Goal: Task Accomplishment & Management: Manage account settings

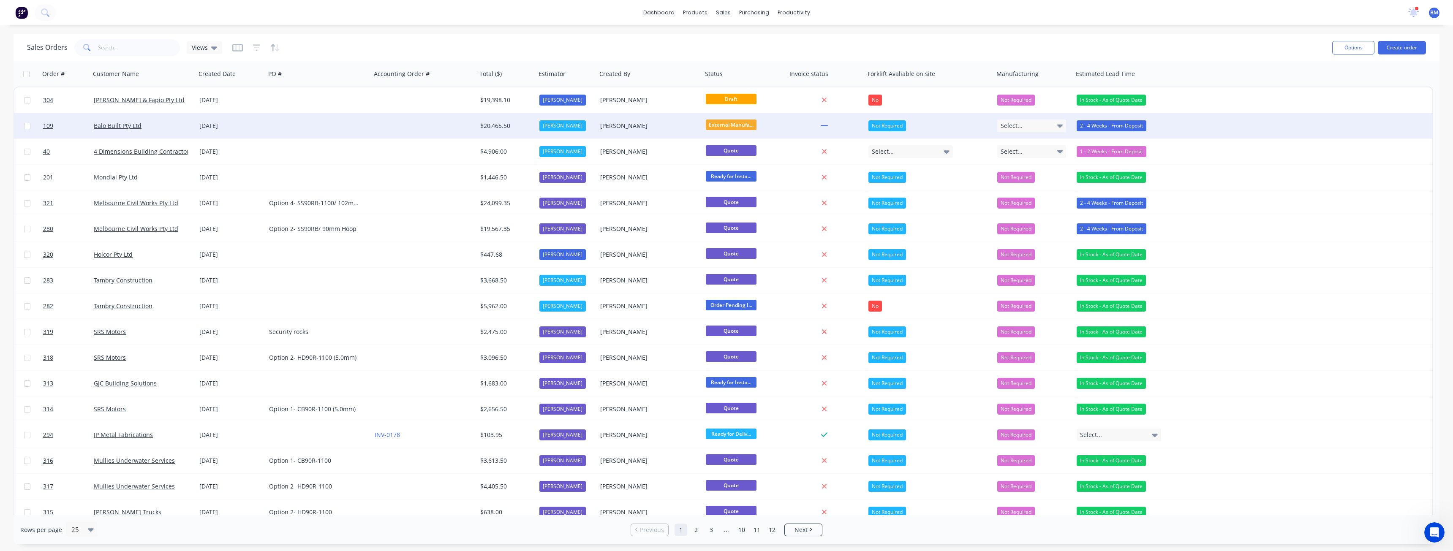
click at [153, 121] on div "Balo Built Pty Ltd" at bounding box center [143, 125] width 106 height 25
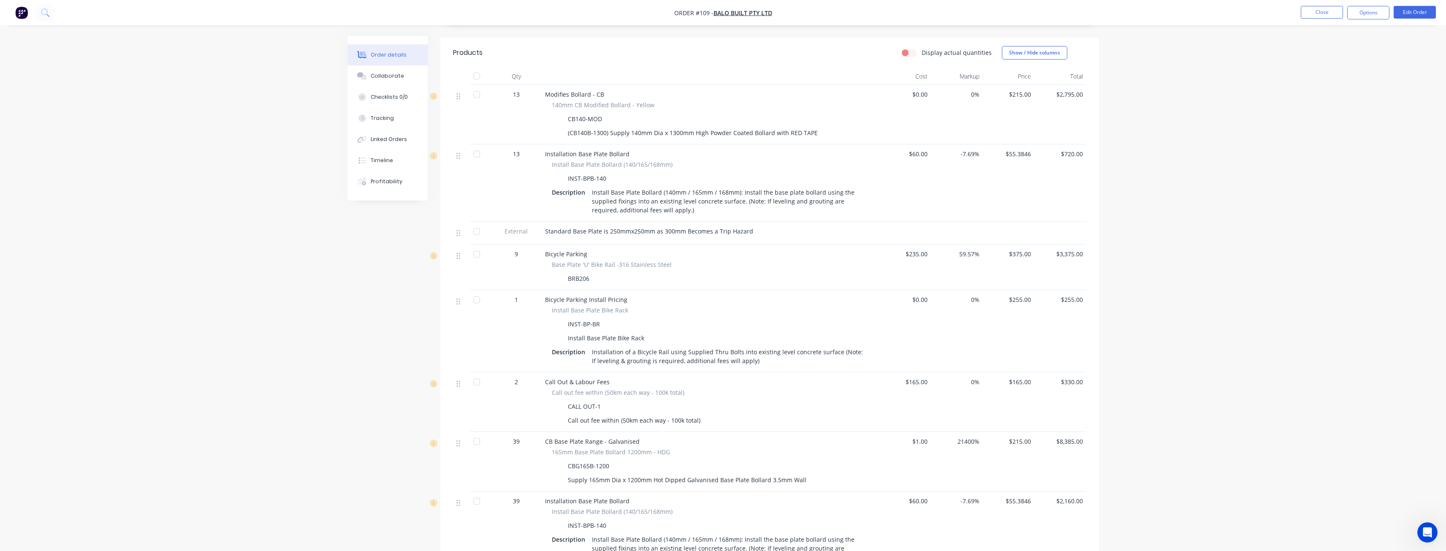
scroll to position [296, 0]
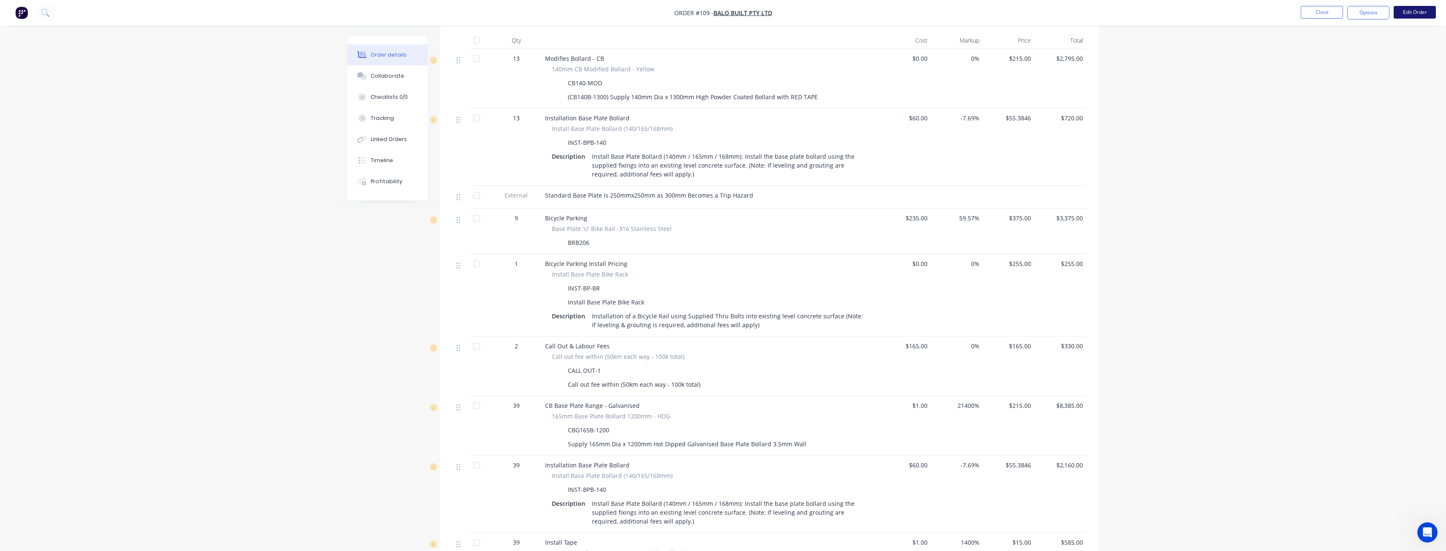
click at [1405, 11] on button "Edit Order" at bounding box center [1415, 12] width 42 height 13
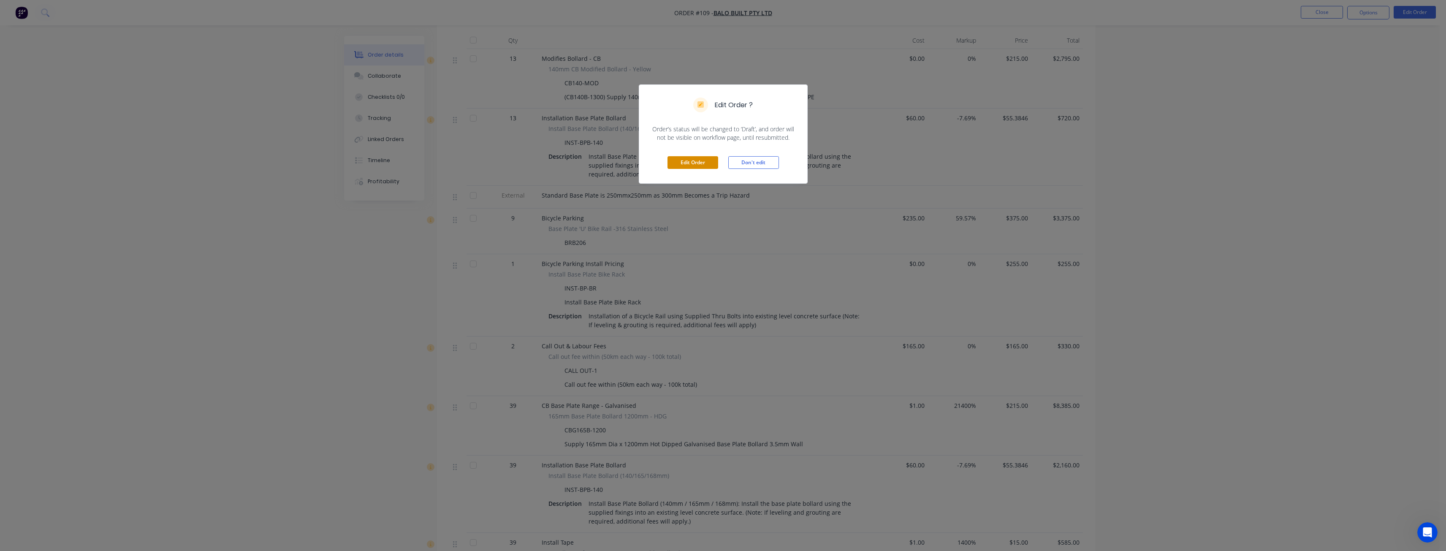
click at [695, 158] on button "Edit Order" at bounding box center [693, 162] width 51 height 13
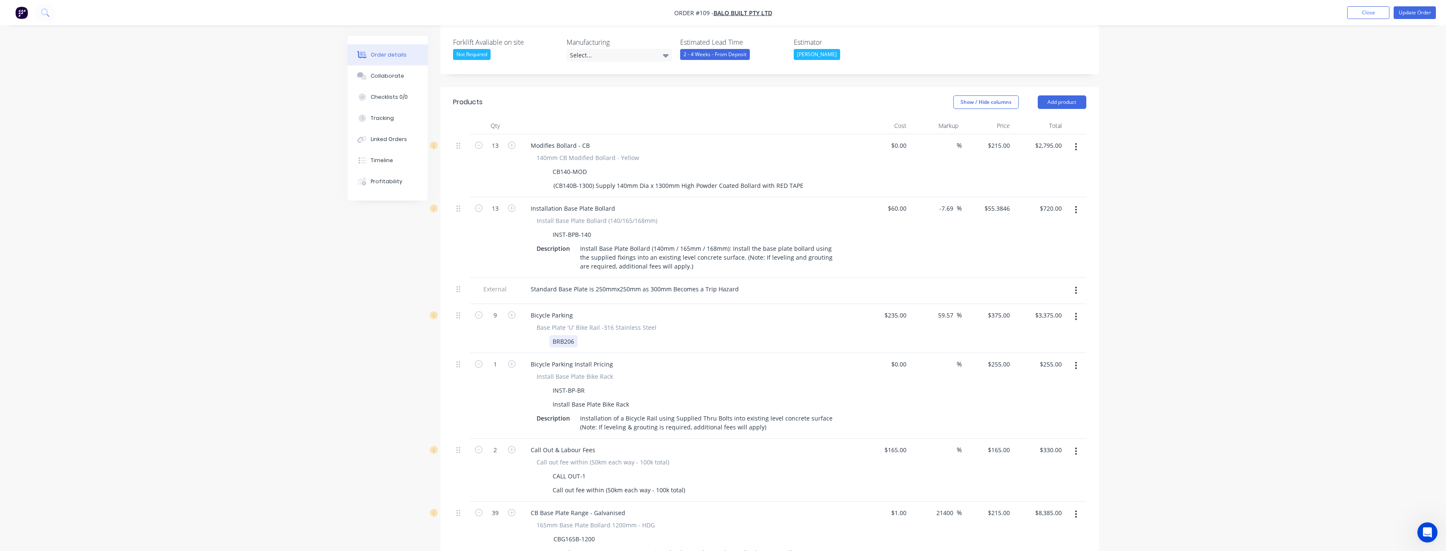
scroll to position [253, 0]
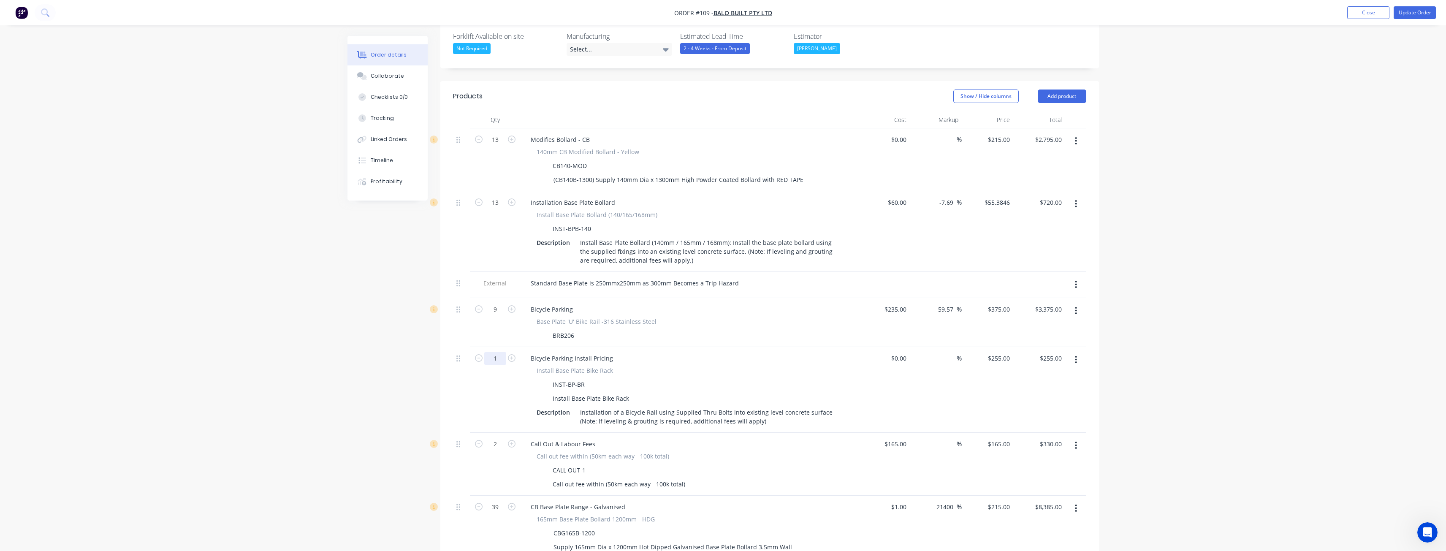
click at [499, 146] on input "1" at bounding box center [495, 139] width 22 height 13
type input "9"
type input "$2,295.00"
click at [725, 329] on div "BRB206" at bounding box center [687, 335] width 309 height 12
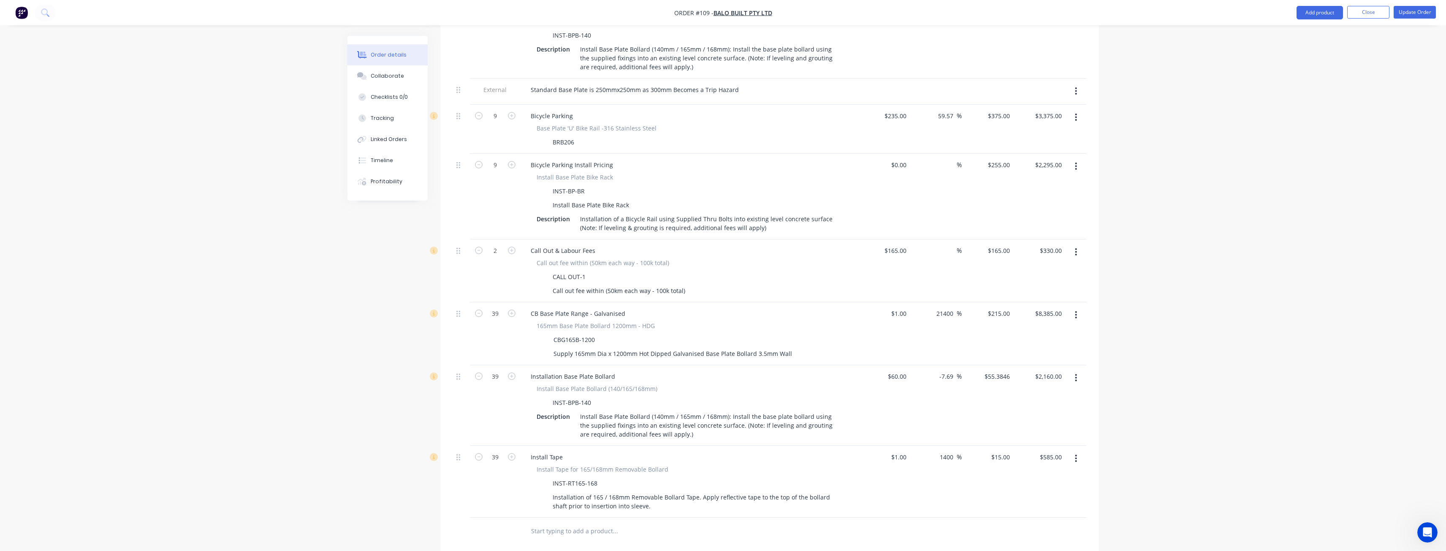
scroll to position [430, 0]
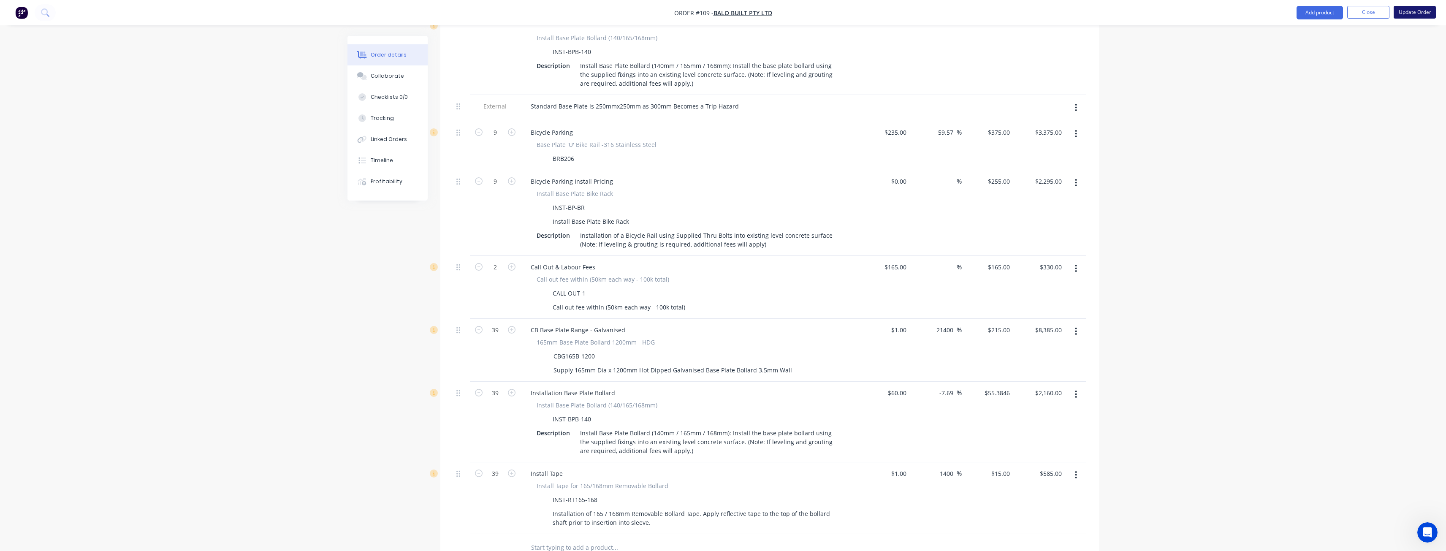
click at [1417, 12] on button "Update Order" at bounding box center [1415, 12] width 42 height 13
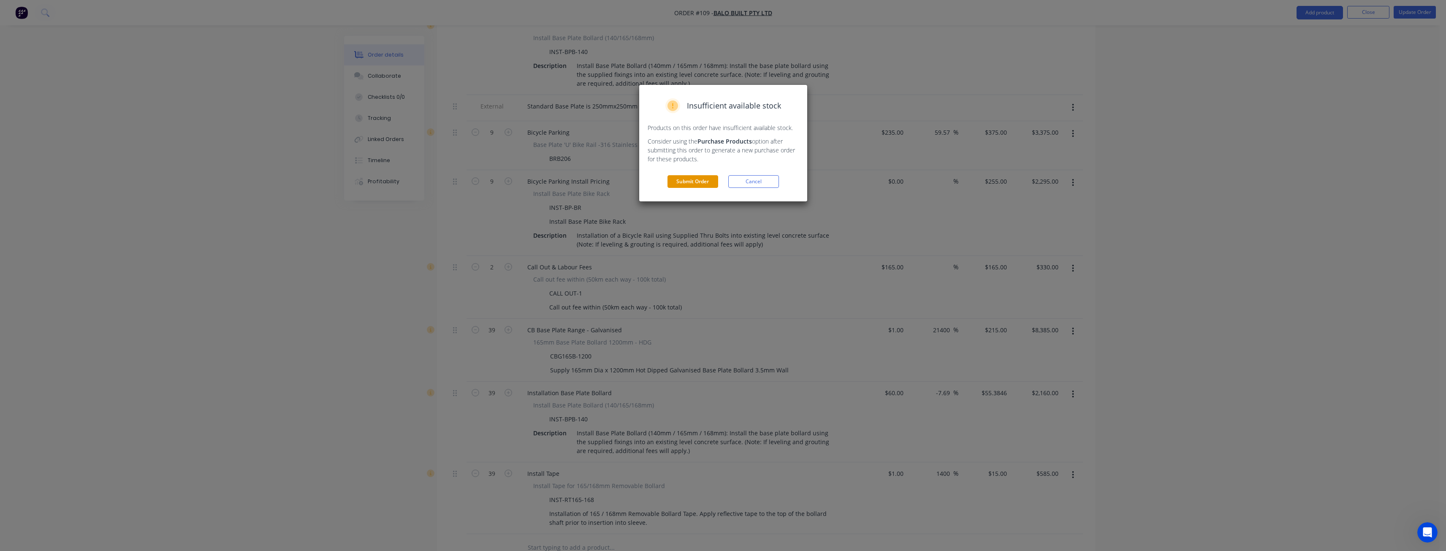
click at [687, 179] on button "Submit Order" at bounding box center [693, 181] width 51 height 13
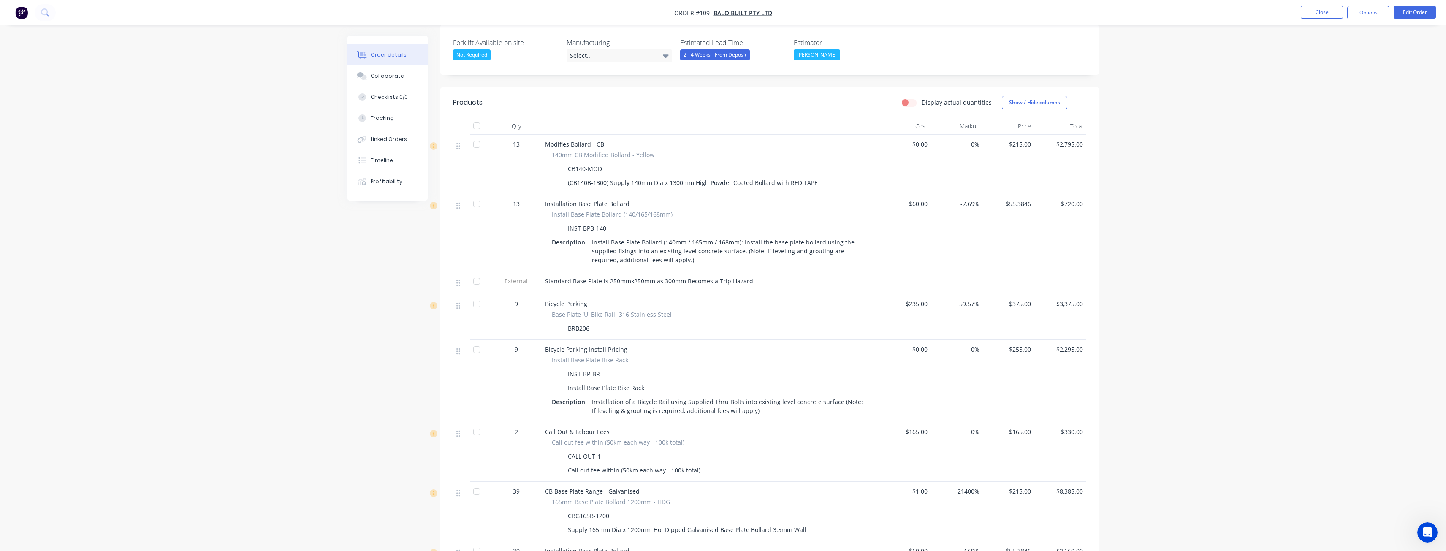
scroll to position [211, 0]
click at [1407, 10] on button "Edit Order" at bounding box center [1415, 12] width 42 height 13
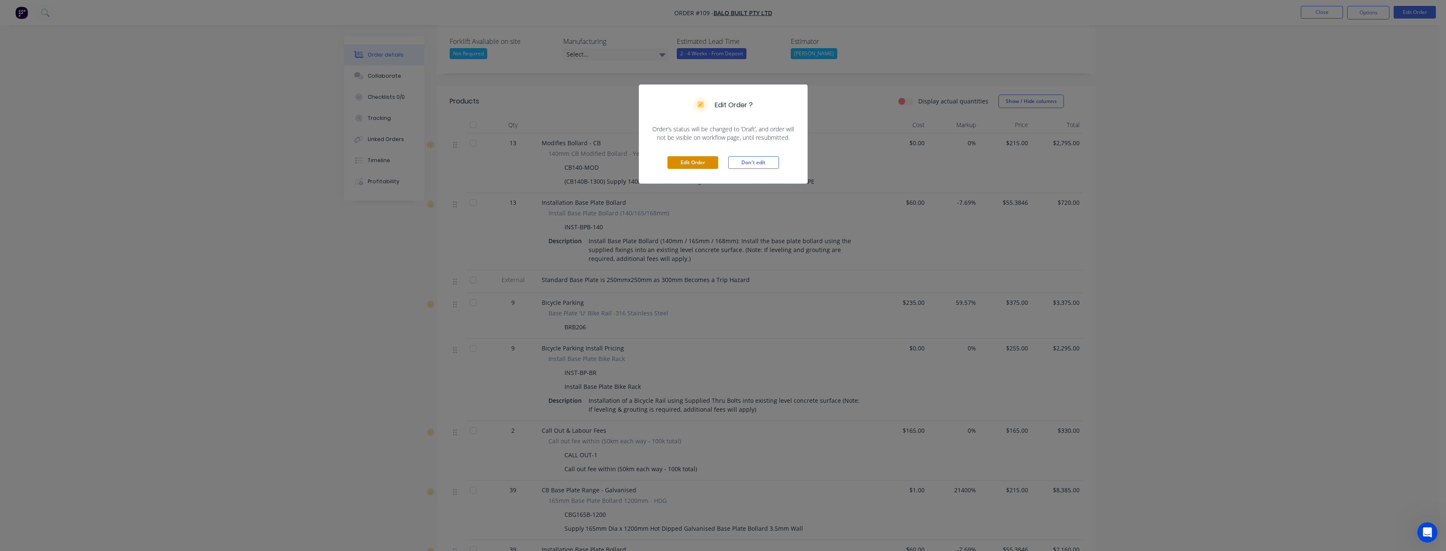
click at [692, 161] on button "Edit Order" at bounding box center [693, 162] width 51 height 13
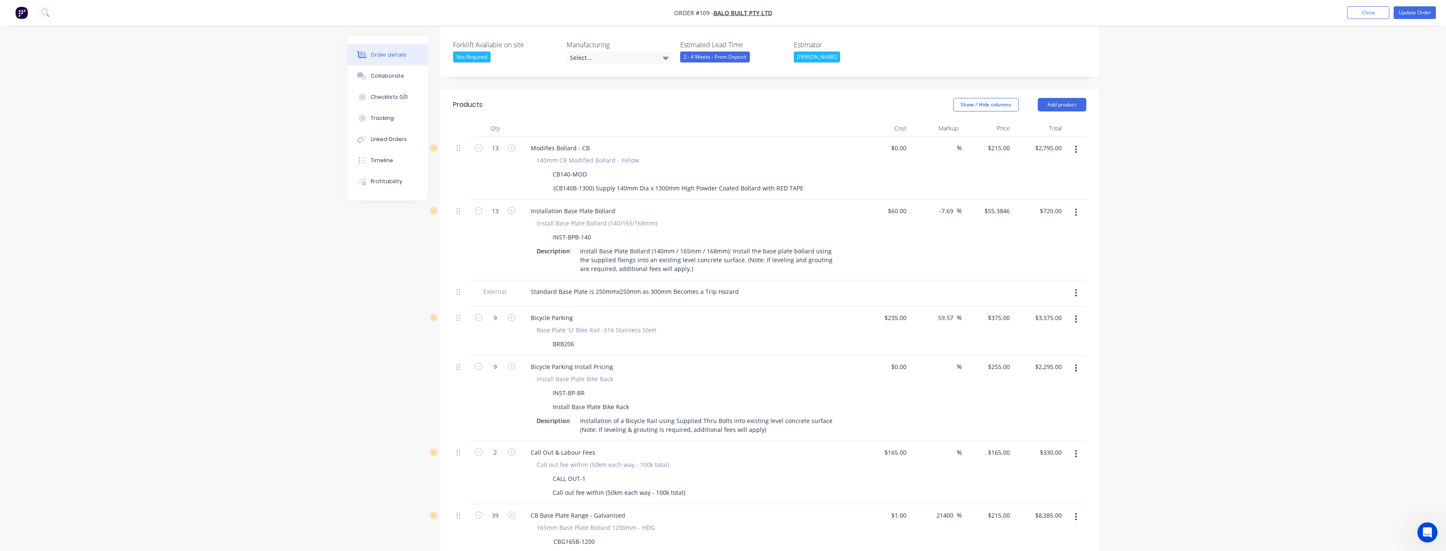
scroll to position [253, 0]
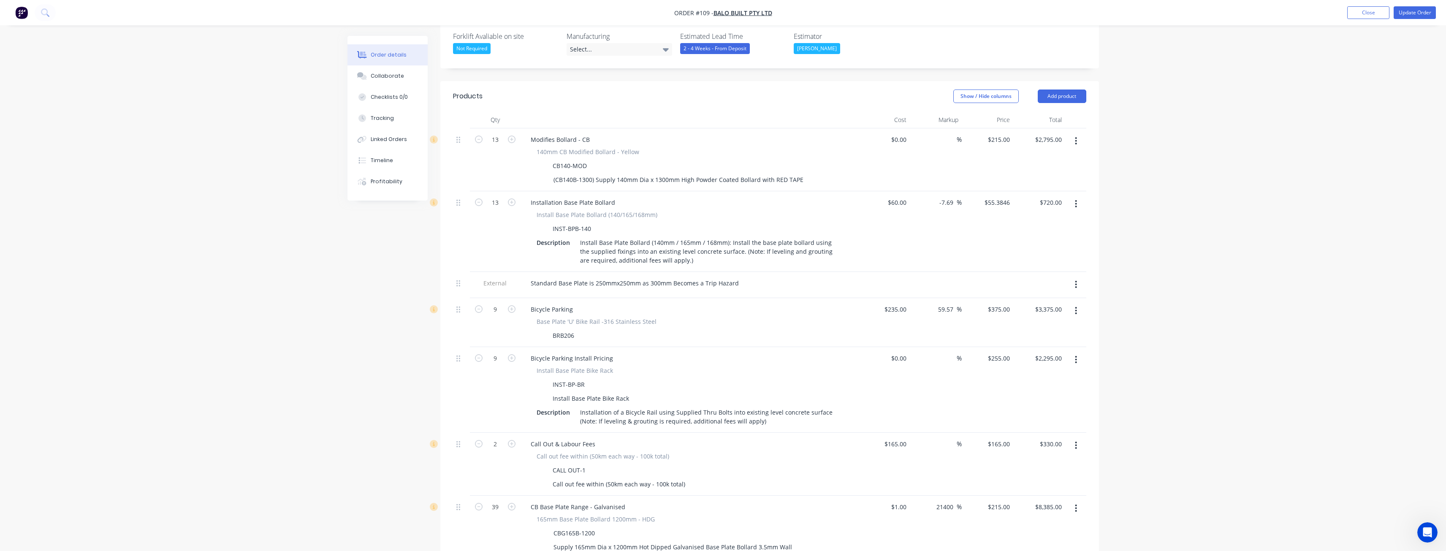
click at [856, 191] on div "Installation Base Plate Bollard Install Base Plate Bollard (140/165/168mm) INST…" at bounding box center [690, 231] width 338 height 81
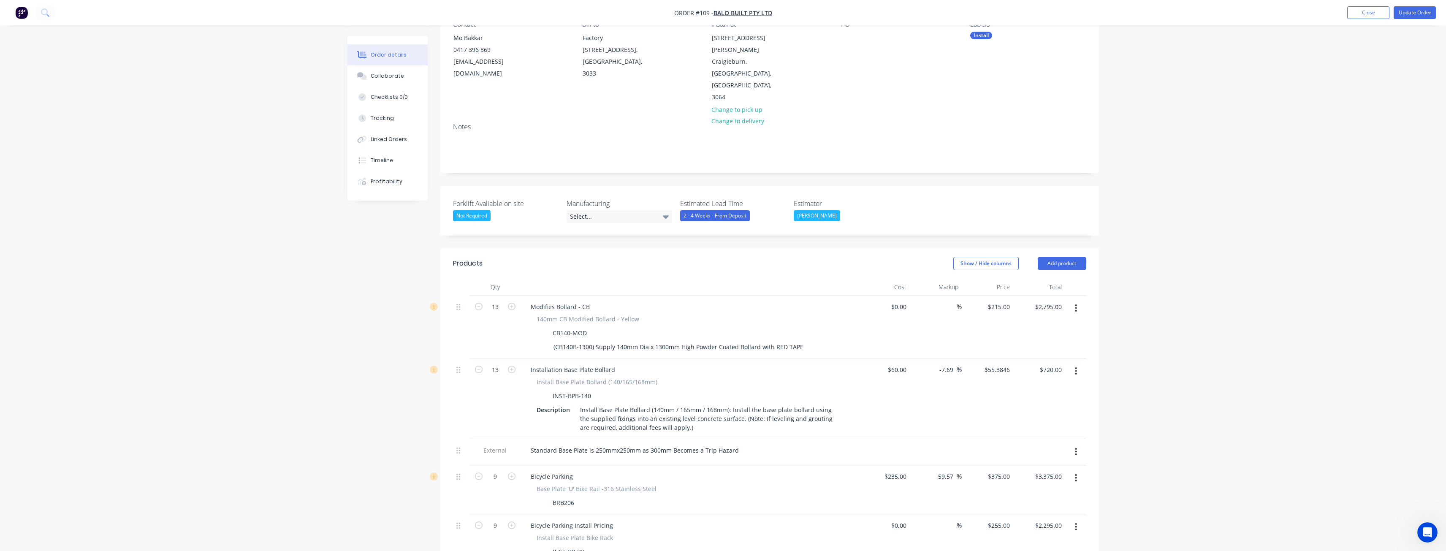
scroll to position [84, 0]
click at [828, 250] on header "Products Show / Hide columns Add product" at bounding box center [769, 265] width 659 height 30
click at [856, 258] on div "Show / Hide columns Add product" at bounding box center [836, 265] width 499 height 14
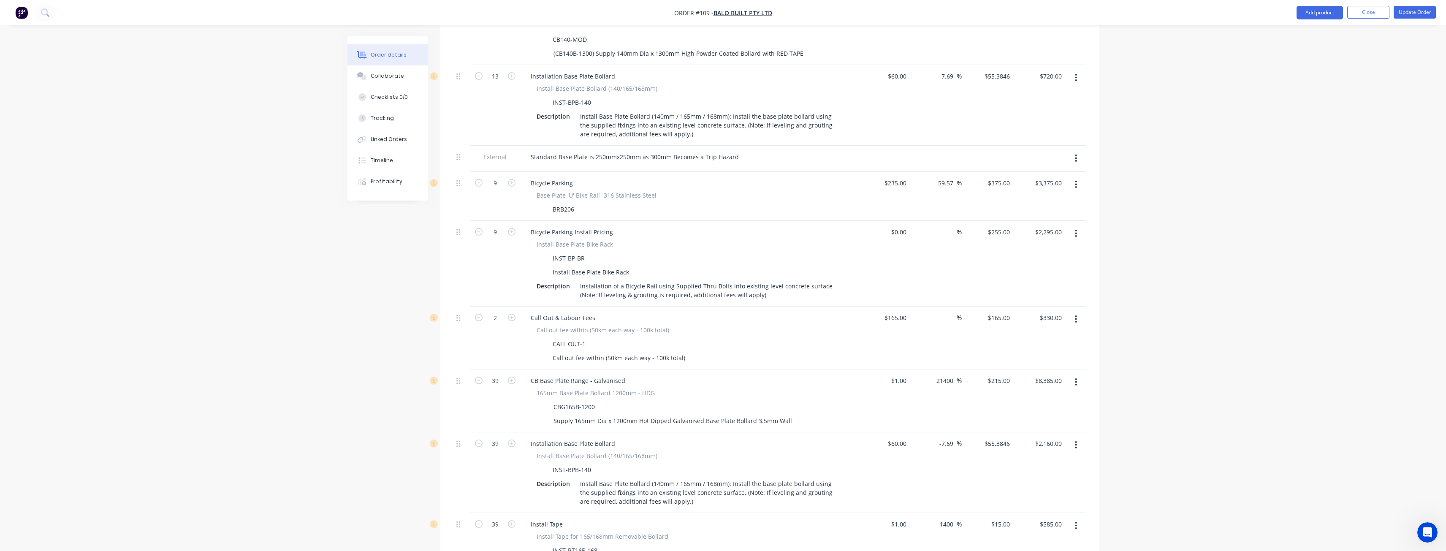
scroll to position [380, 0]
click at [658, 374] on div "CB Base Plate Range - Galvanised" at bounding box center [689, 380] width 331 height 12
click at [863, 322] on div "$165.00 $165.00" at bounding box center [885, 337] width 52 height 63
click at [854, 388] on div "165mm Base Plate Bollard 1200mm - HDG CBG165B-1200 Supply 165mm Dia x 1200mm Ho…" at bounding box center [689, 407] width 331 height 38
click at [856, 318] on div "Call Out & Labour Fees Call out fee within (50km each way - 100k total) CALL OU…" at bounding box center [690, 337] width 338 height 63
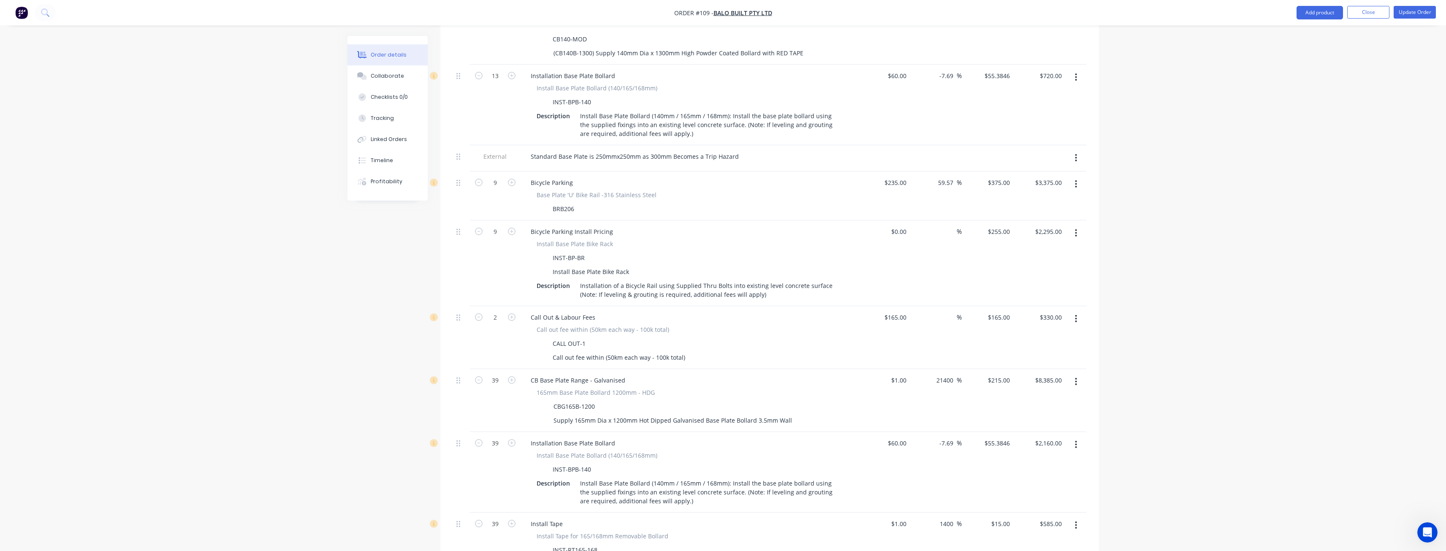
click at [849, 374] on div "CB Base Plate Range - Galvanised" at bounding box center [689, 380] width 331 height 12
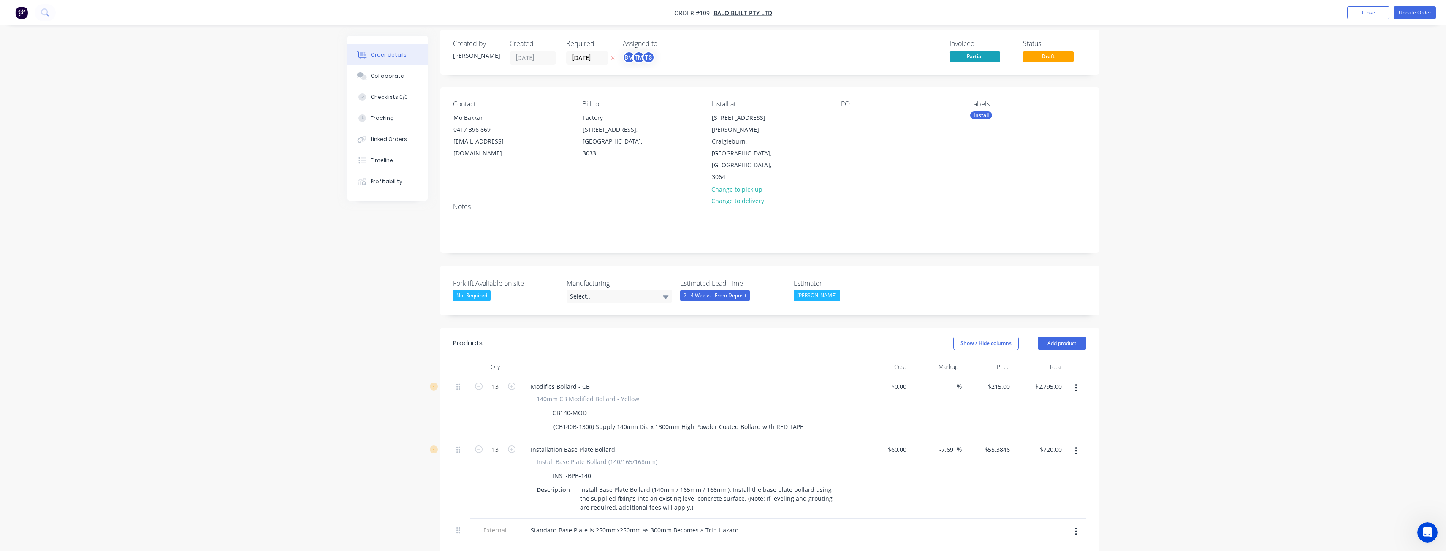
scroll to position [0, 0]
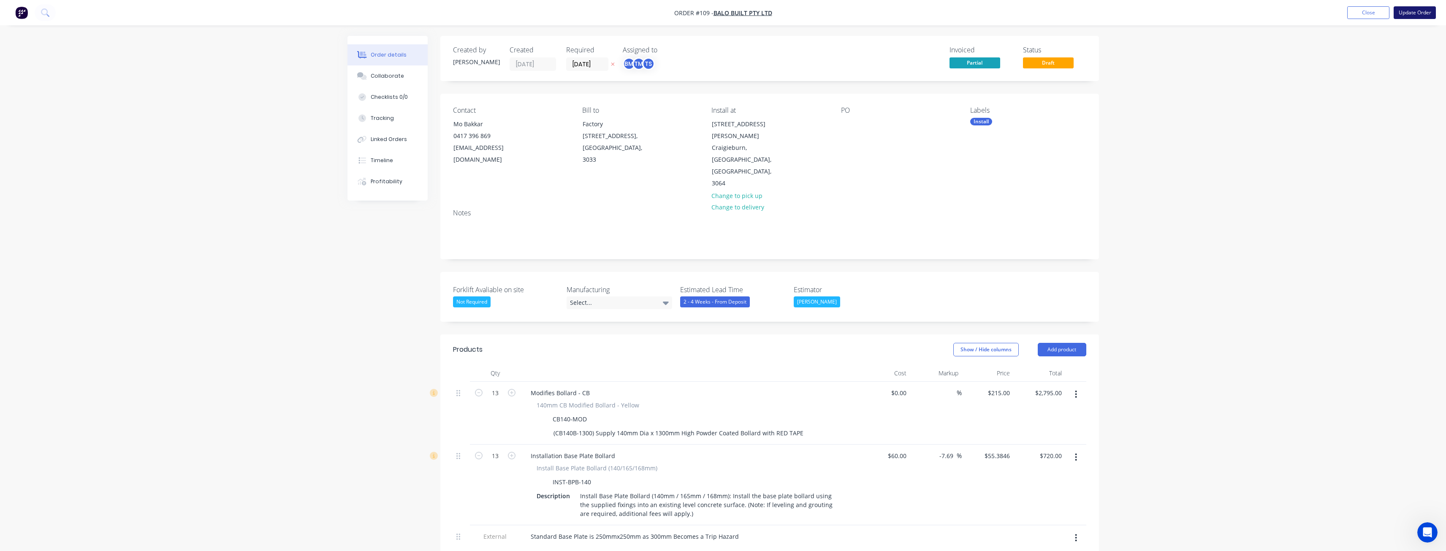
click at [1412, 11] on button "Update Order" at bounding box center [1415, 12] width 42 height 13
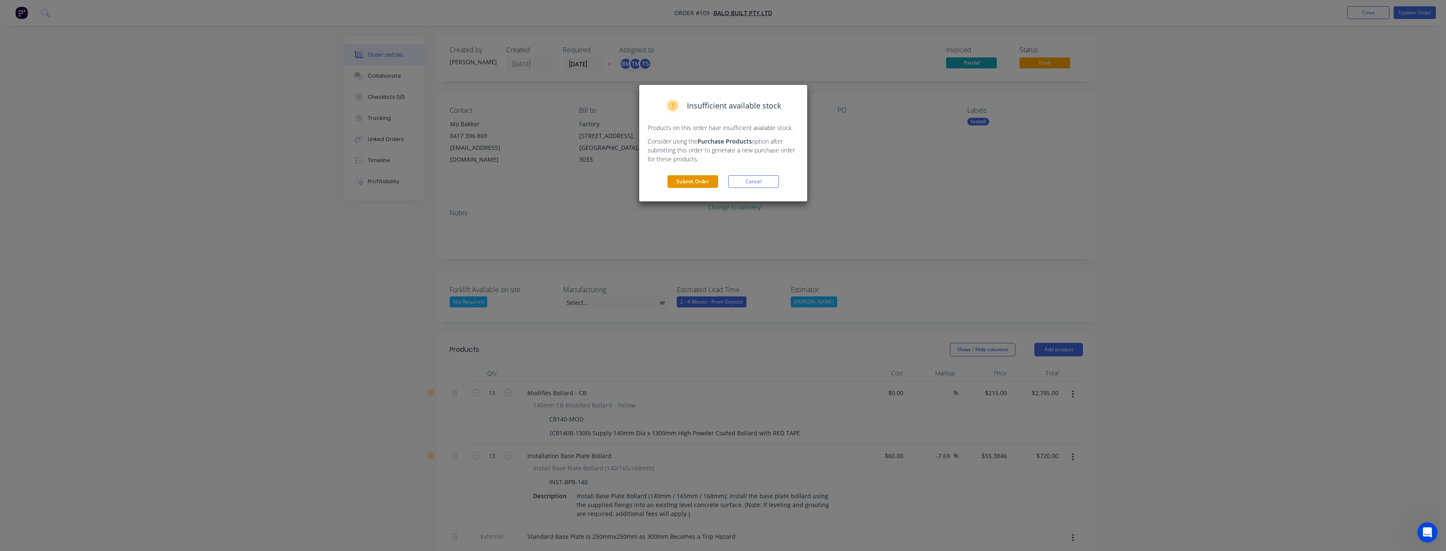
click at [697, 178] on button "Submit Order" at bounding box center [693, 181] width 51 height 13
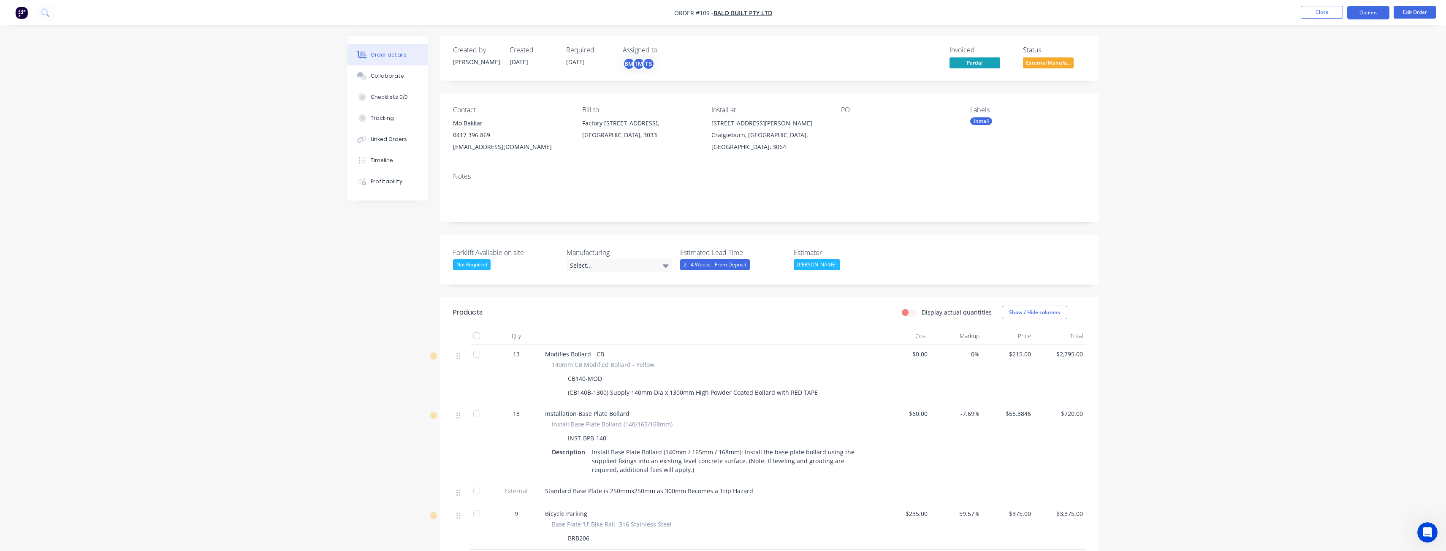
click at [1362, 11] on button "Options" at bounding box center [1369, 13] width 42 height 14
click at [1320, 220] on div "Convert to Quote" at bounding box center [1343, 220] width 78 height 12
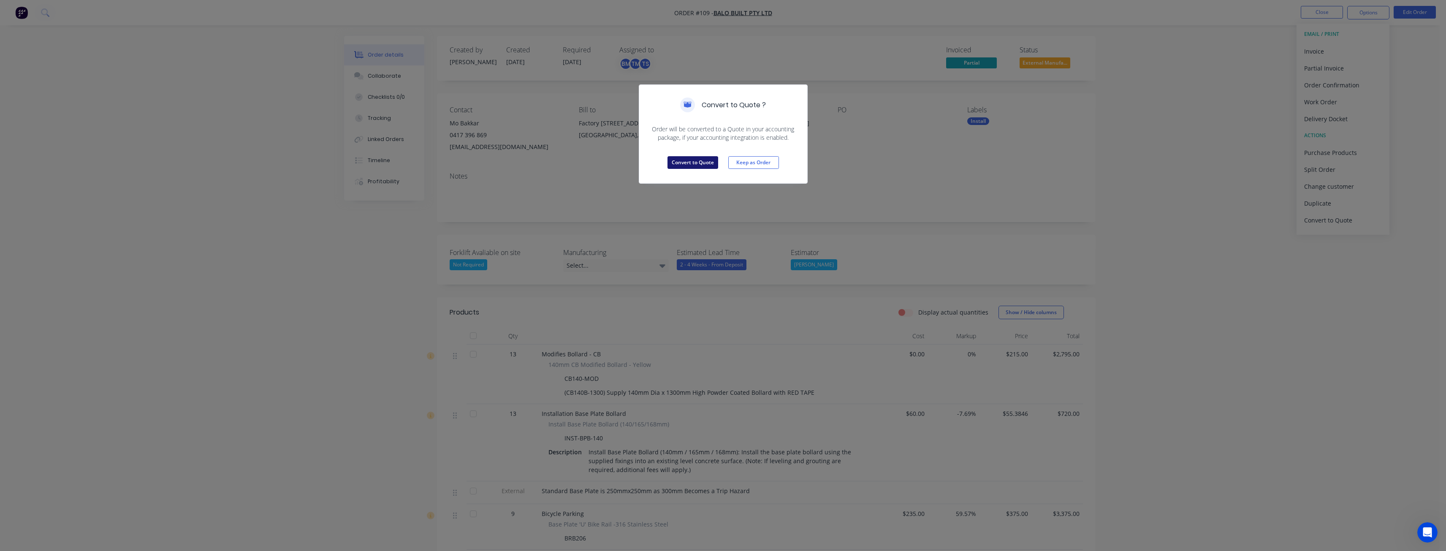
click at [702, 162] on button "Convert to Quote" at bounding box center [693, 162] width 51 height 13
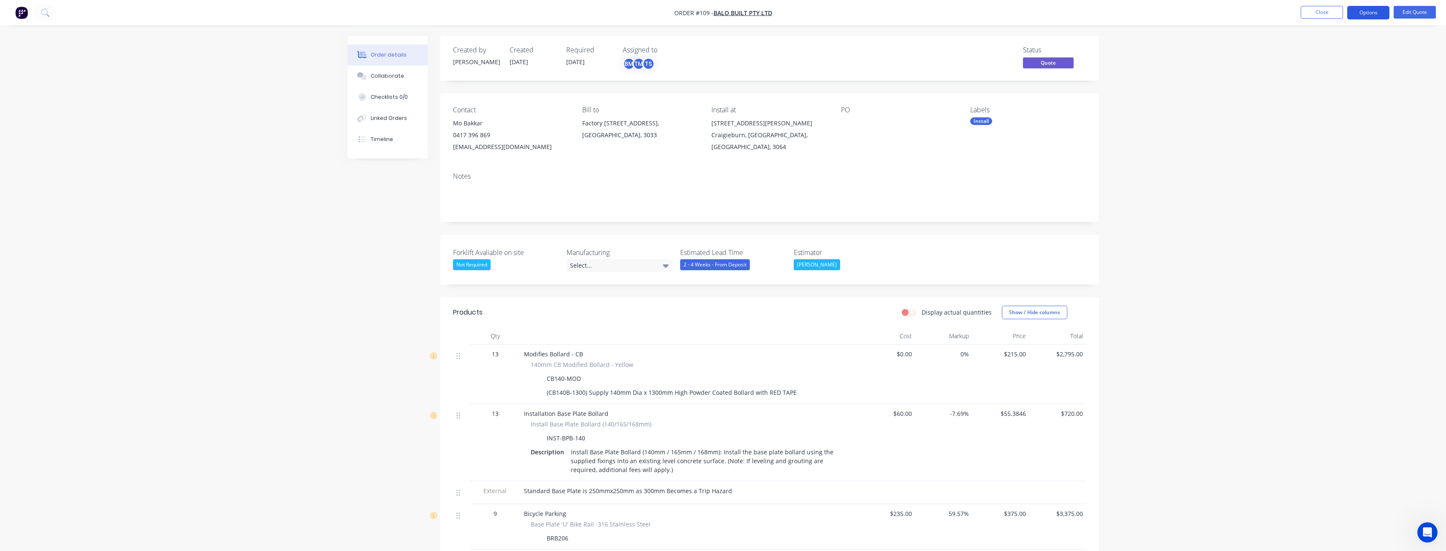
click at [1369, 9] on button "Options" at bounding box center [1369, 13] width 42 height 14
click at [1313, 51] on div "Quote" at bounding box center [1343, 51] width 78 height 12
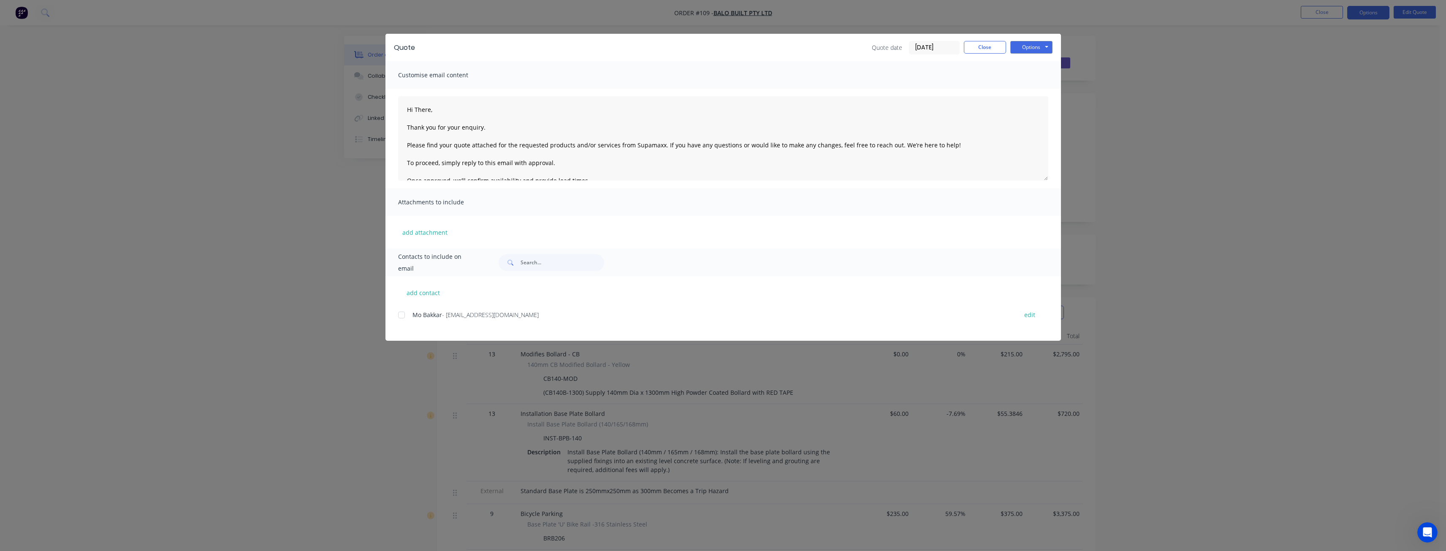
click at [403, 312] on div at bounding box center [401, 315] width 17 height 17
click at [1038, 44] on button "Options" at bounding box center [1032, 47] width 42 height 13
click at [1029, 89] on button "Email" at bounding box center [1038, 90] width 54 height 14
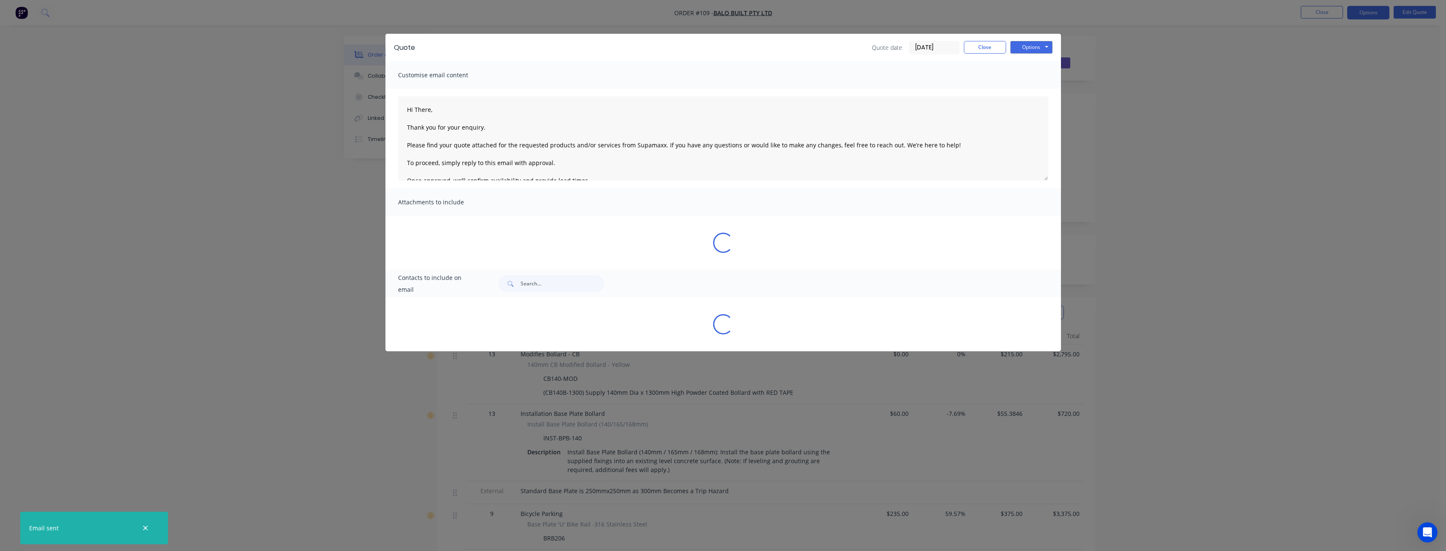
type textarea "Hi There, Thank you for your enquiry. Please find your quote attached for the r…"
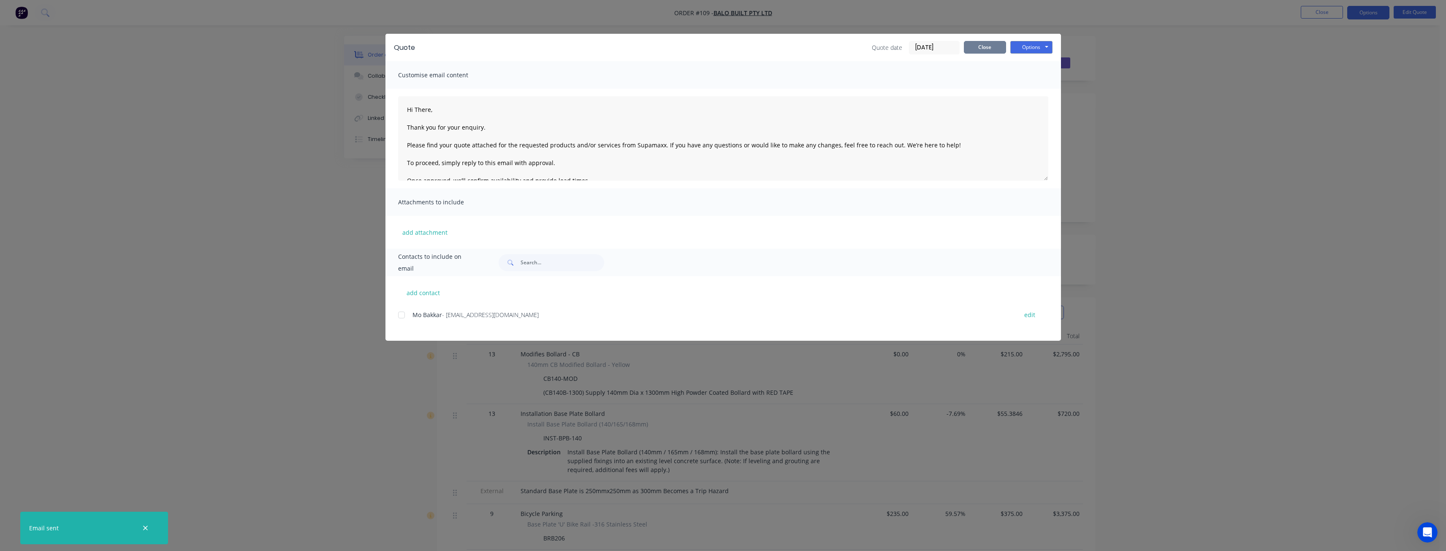
click at [987, 44] on button "Close" at bounding box center [985, 47] width 42 height 13
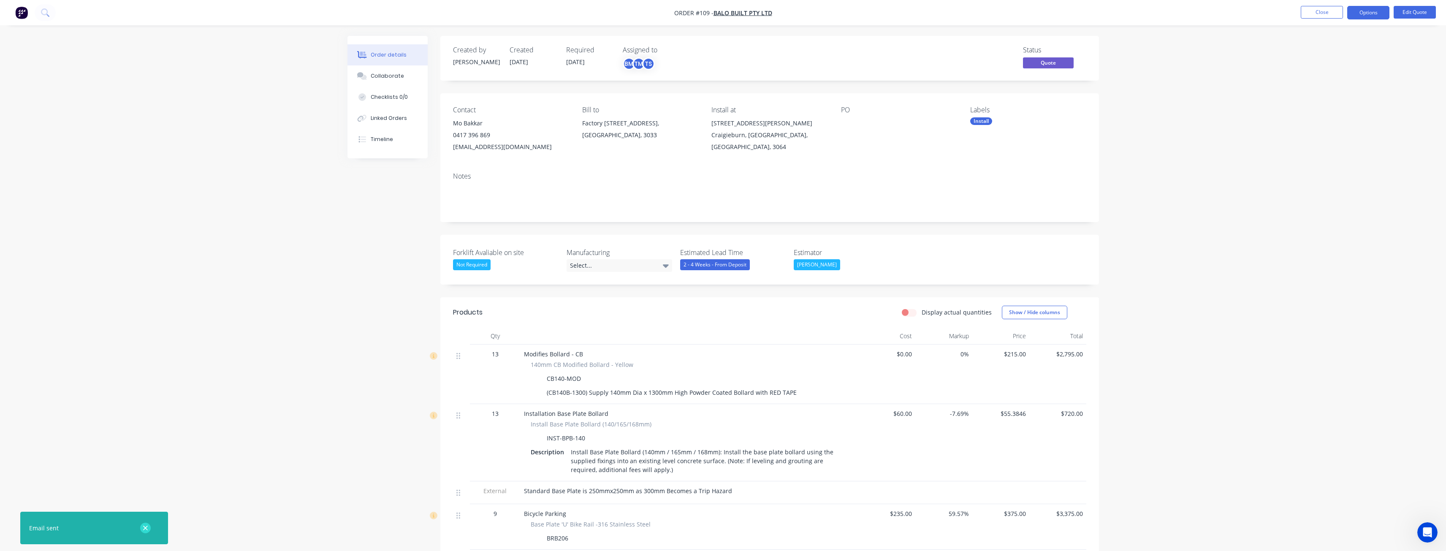
click at [144, 527] on icon "button" at bounding box center [145, 528] width 5 height 5
click at [861, 315] on div "Display actual quantities Show / Hide columns" at bounding box center [836, 313] width 499 height 14
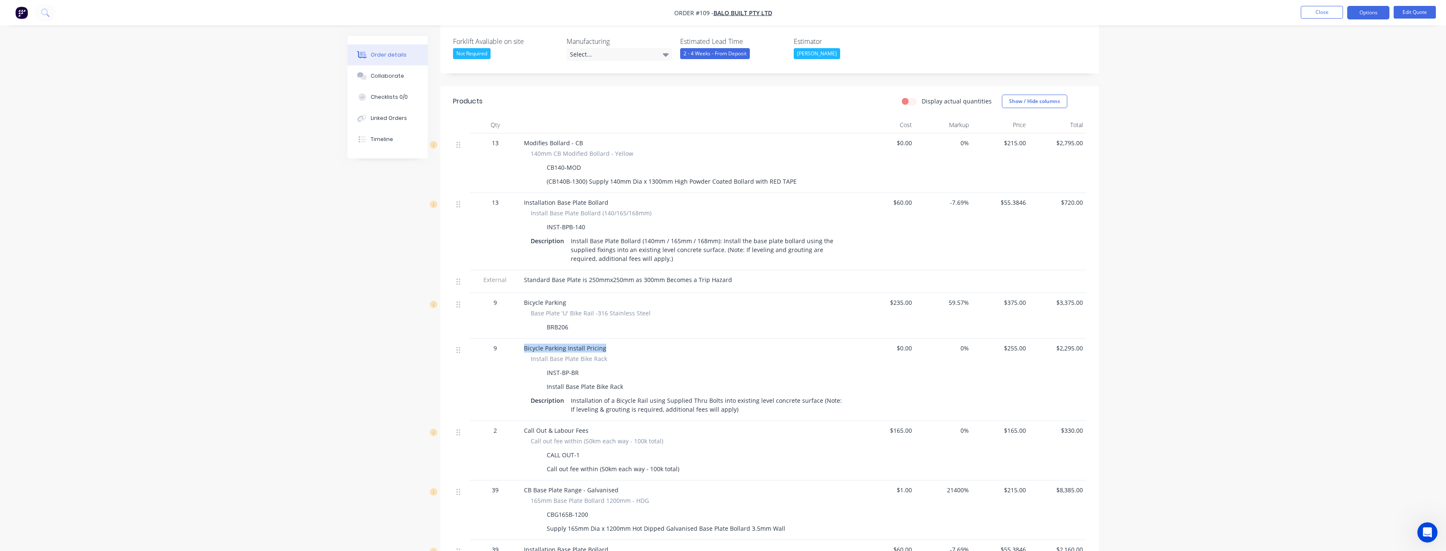
drag, startPoint x: 524, startPoint y: 349, endPoint x: 626, endPoint y: 350, distance: 101.8
click at [626, 350] on div "Bicycle Parking Install Pricing" at bounding box center [689, 348] width 331 height 9
click at [643, 344] on div "Bicycle Parking Install Pricing" at bounding box center [689, 348] width 331 height 9
drag, startPoint x: 491, startPoint y: 348, endPoint x: 501, endPoint y: 346, distance: 10.3
click at [501, 346] on div "9" at bounding box center [495, 348] width 44 height 9
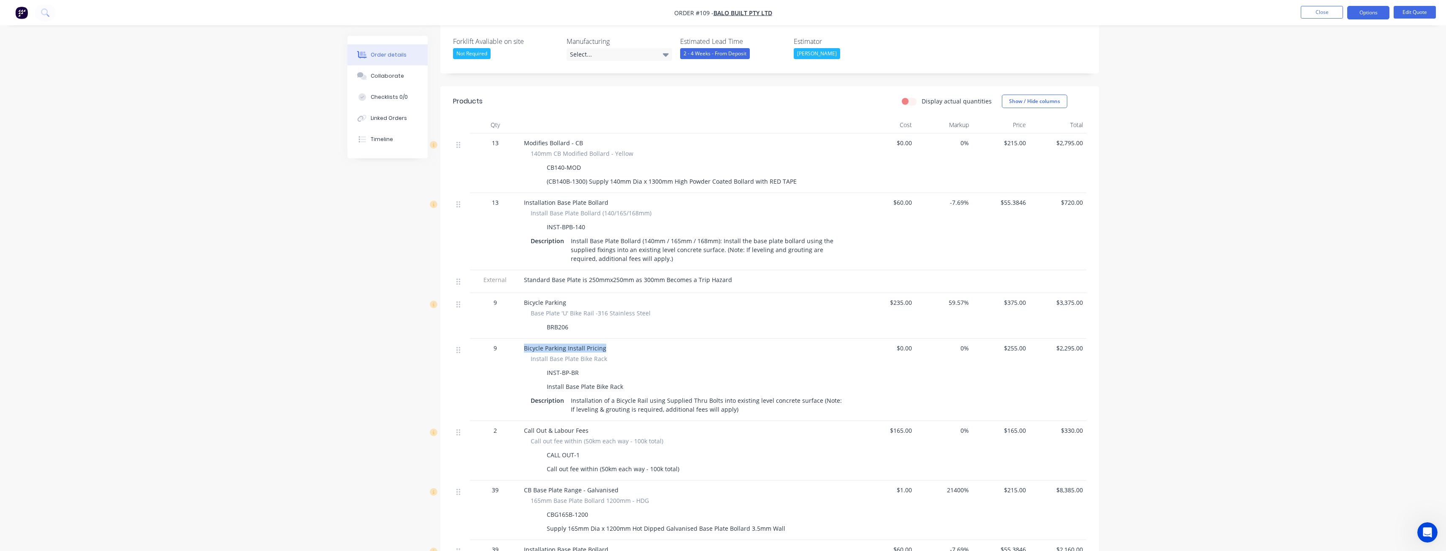
drag, startPoint x: 522, startPoint y: 348, endPoint x: 621, endPoint y: 345, distance: 98.9
click at [621, 345] on div "Bicycle Parking Install Pricing Install Base Plate Bike Rack INST-BP-BR Install…" at bounding box center [690, 380] width 338 height 82
click at [643, 350] on div "Bicycle Parking Install Pricing" at bounding box center [689, 348] width 331 height 9
drag, startPoint x: 523, startPoint y: 348, endPoint x: 644, endPoint y: 342, distance: 121.3
click at [634, 345] on div "Bicycle Parking Install Pricing Install Base Plate Bike Rack INST-BP-BR Install…" at bounding box center [690, 380] width 338 height 82
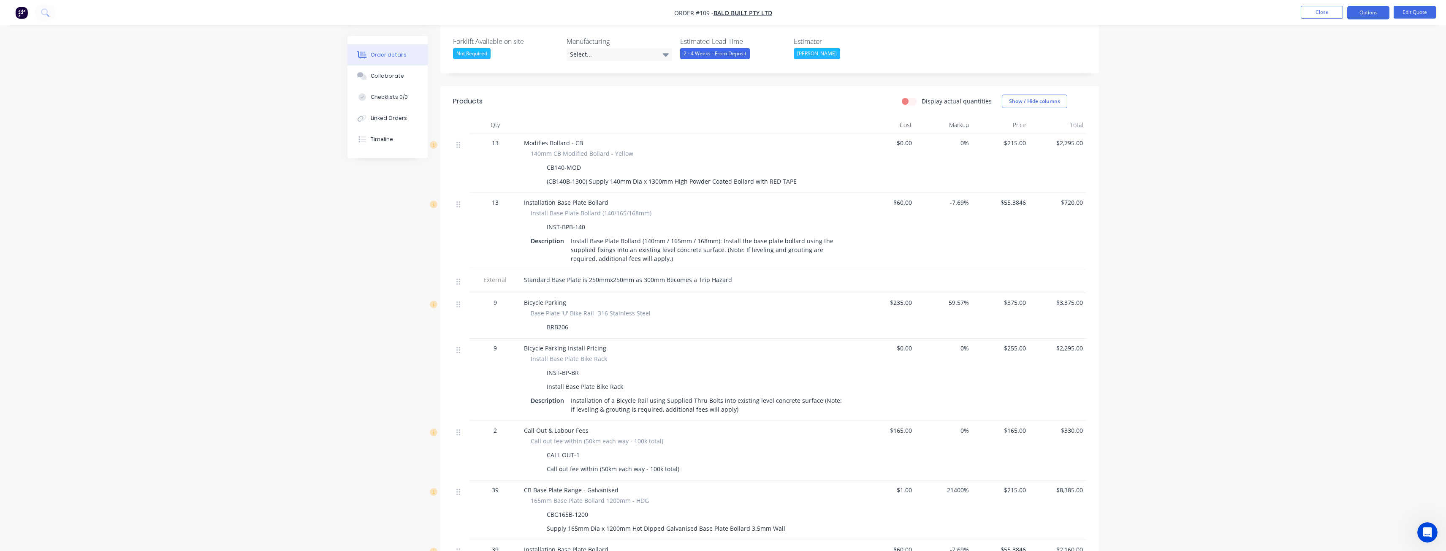
click at [791, 319] on div "Base Plate 'U' Bike Rail -316 Stainless Steel BRB206" at bounding box center [689, 321] width 331 height 24
click at [871, 312] on div "$235.00" at bounding box center [887, 316] width 57 height 46
drag, startPoint x: 524, startPoint y: 350, endPoint x: 668, endPoint y: 348, distance: 143.2
click at [638, 352] on div "Bicycle Parking Install Pricing" at bounding box center [689, 348] width 331 height 9
click at [692, 349] on div "Bicycle Parking Install Pricing" at bounding box center [689, 348] width 331 height 9
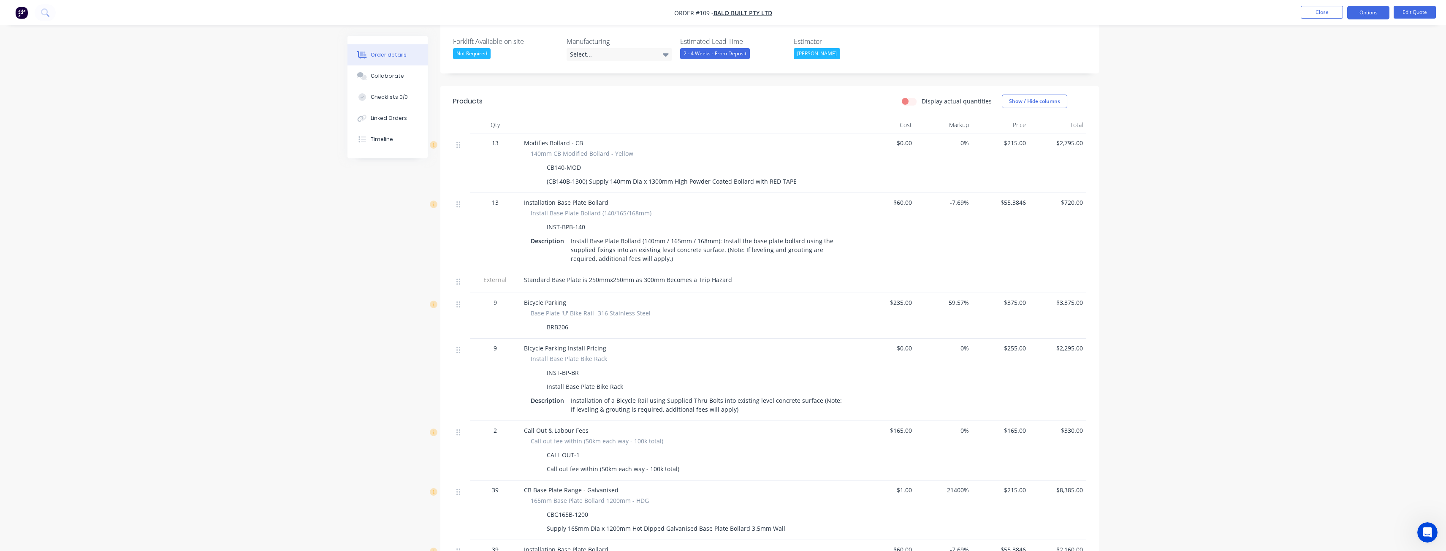
click at [859, 314] on div "$235.00" at bounding box center [887, 316] width 57 height 46
click at [864, 276] on div at bounding box center [887, 281] width 57 height 23
click at [862, 250] on div "$60.00" at bounding box center [887, 231] width 57 height 77
click at [867, 256] on div "$60.00" at bounding box center [887, 231] width 57 height 77
click at [850, 286] on div at bounding box center [689, 287] width 331 height 2
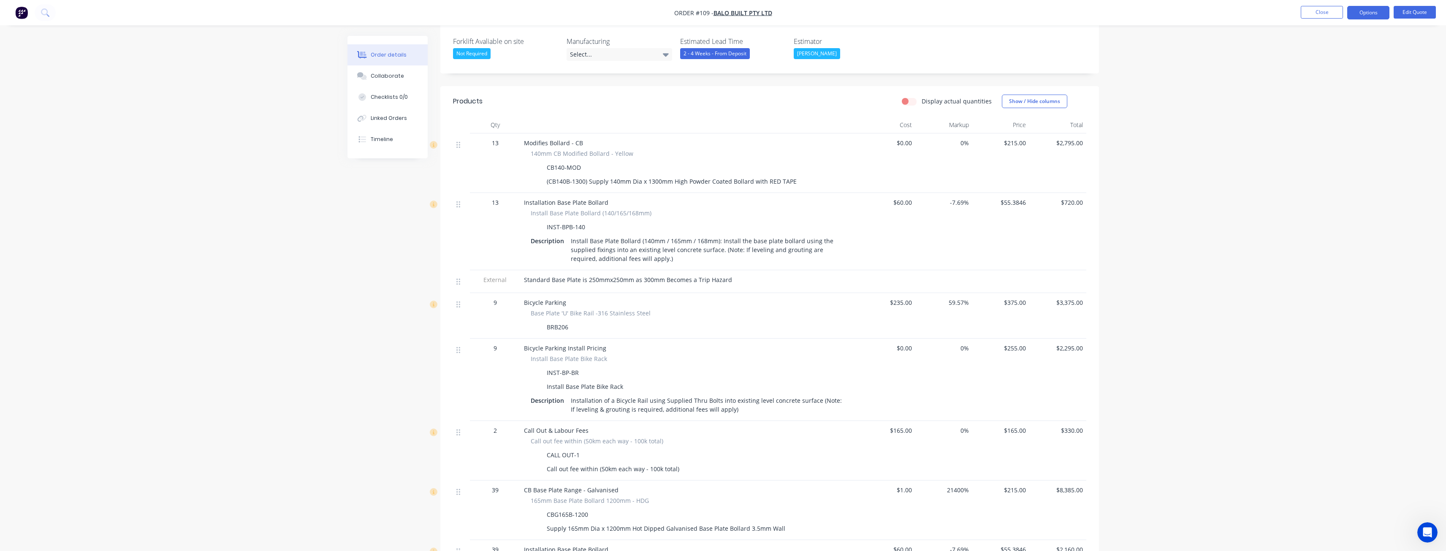
drag, startPoint x: 866, startPoint y: 297, endPoint x: 862, endPoint y: 293, distance: 5.1
click at [862, 293] on div "$235.00" at bounding box center [887, 316] width 57 height 46
click at [861, 160] on div "$0.00" at bounding box center [887, 163] width 57 height 60
click at [877, 204] on span "$60.00" at bounding box center [887, 202] width 50 height 9
click at [833, 146] on div "Modifies Bollard - CB" at bounding box center [689, 143] width 331 height 9
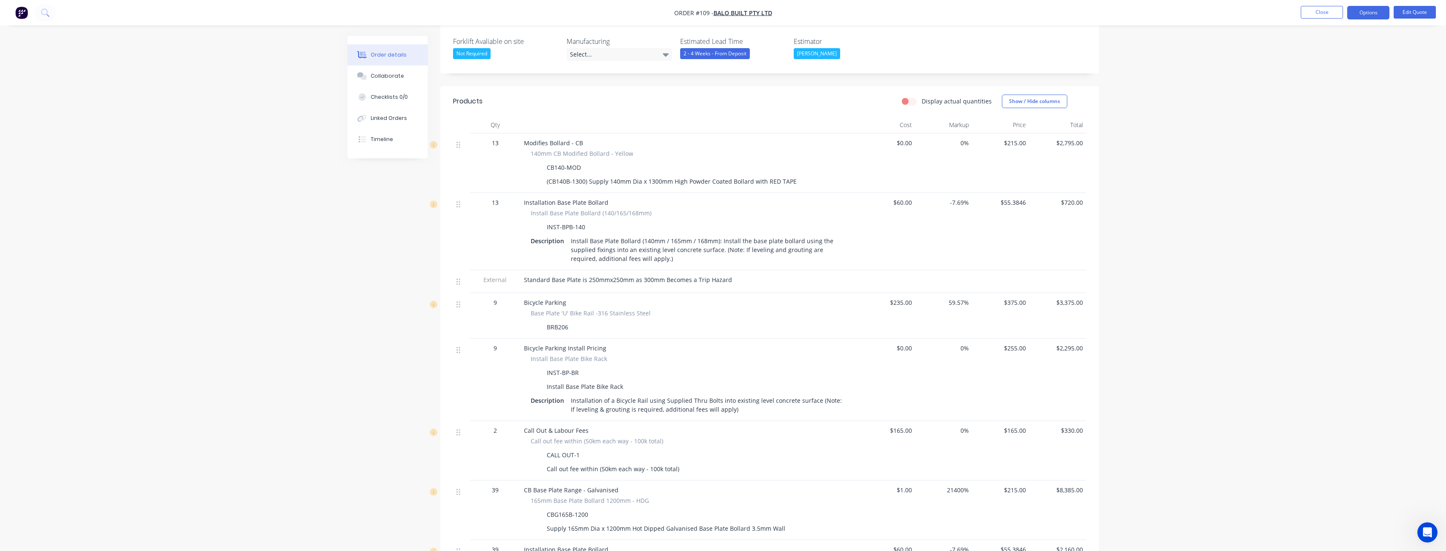
click at [871, 167] on div "$0.00" at bounding box center [887, 163] width 57 height 60
click at [849, 208] on div "Installation Base Plate Bollard Install Base Plate Bollard (140/165/168mm) INST…" at bounding box center [690, 231] width 338 height 77
click at [851, 109] on header "Products Display actual quantities Show / Hide columns" at bounding box center [769, 101] width 659 height 30
click at [856, 149] on div "Modifies Bollard - CB 140mm CB Modified Bollard - Yellow CB140-MOD (CB140B-1300…" at bounding box center [690, 163] width 338 height 60
click at [859, 116] on header "Products Display actual quantities Show / Hide columns" at bounding box center [769, 101] width 659 height 30
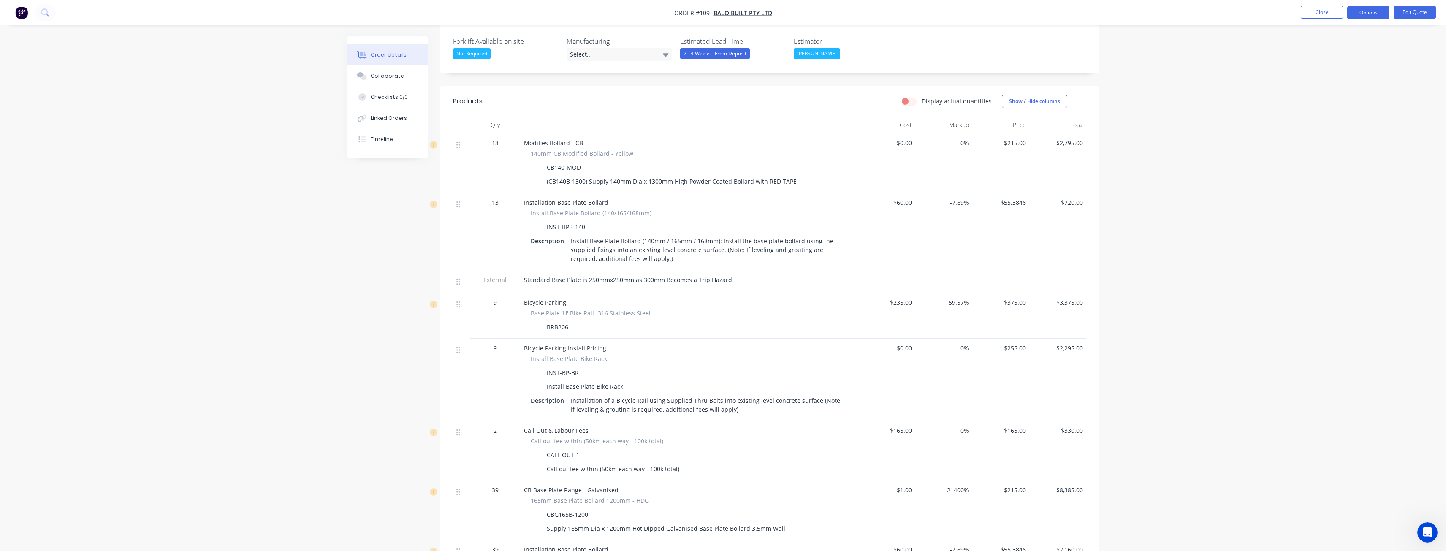
click at [859, 116] on header "Products Display actual quantities Show / Hide columns" at bounding box center [769, 101] width 659 height 30
click at [1364, 10] on button "Options" at bounding box center [1369, 13] width 42 height 14
click at [1332, 101] on div "Convert to Order" at bounding box center [1343, 102] width 78 height 12
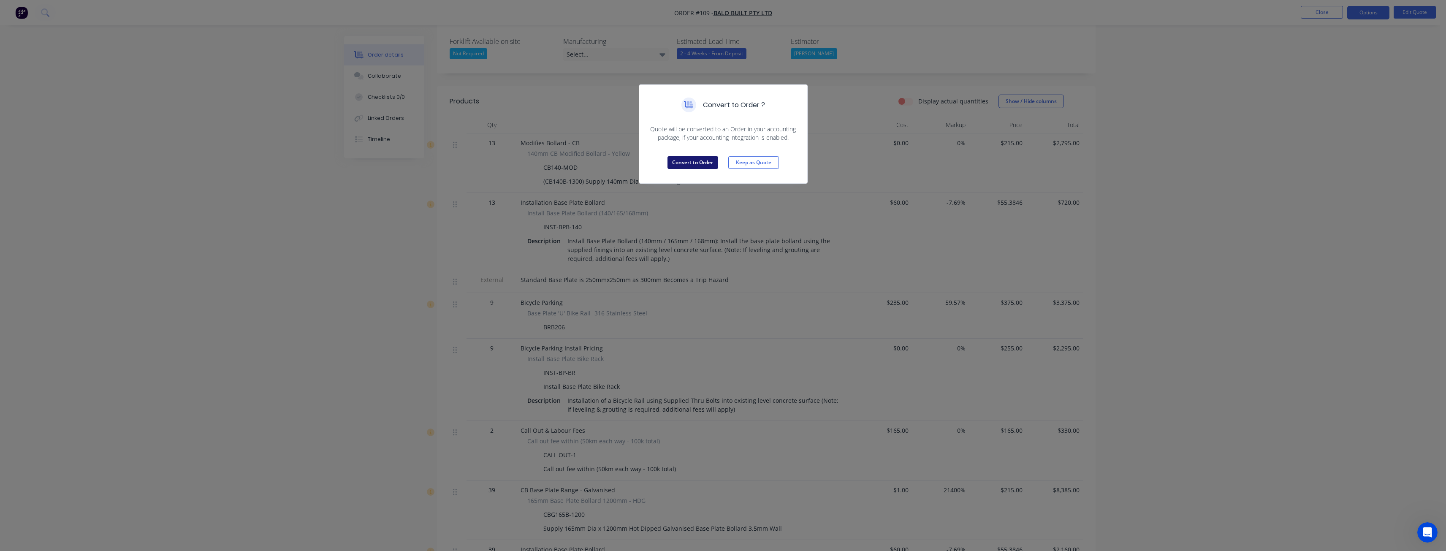
click at [702, 159] on button "Convert to Order" at bounding box center [693, 162] width 51 height 13
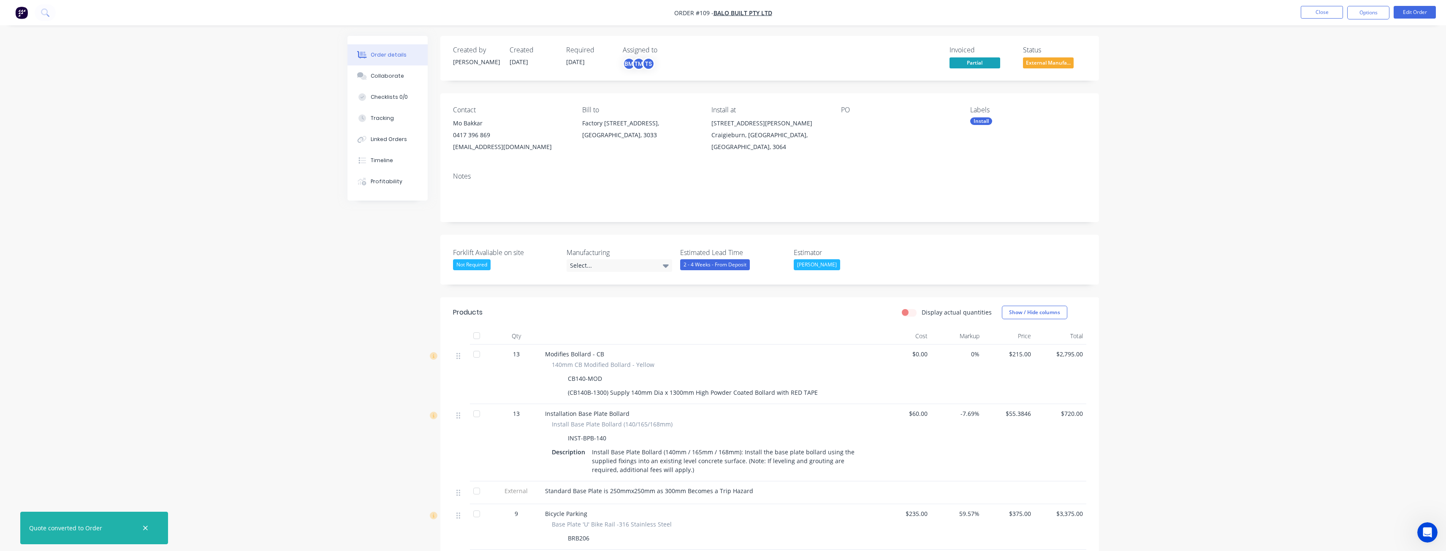
click at [368, 322] on div "Created by [PERSON_NAME] Created [DATE] Required [DATE] Assigned to BM TM TS In…" at bounding box center [724, 541] width 752 height 1011
click at [144, 525] on div "Order details Collaborate Checklists 0/0 Tracking Linked Orders Timeline Profit…" at bounding box center [723, 523] width 1446 height 1047
click at [323, 353] on div "Order details Collaborate Checklists 0/0 Tracking Linked Orders Timeline Profit…" at bounding box center [723, 523] width 1446 height 1047
click at [1378, 9] on button "Options" at bounding box center [1369, 13] width 42 height 14
click at [1326, 114] on div "Delivery Docket" at bounding box center [1343, 119] width 78 height 12
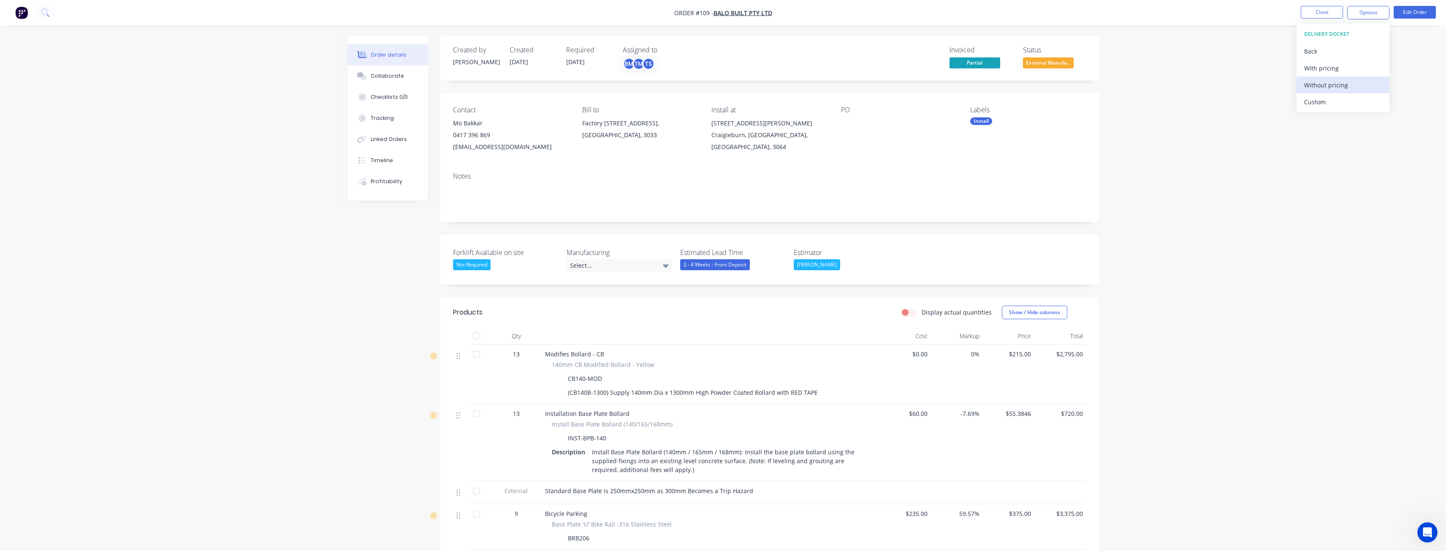
click at [1316, 84] on div "Without pricing" at bounding box center [1343, 85] width 78 height 12
click at [340, 302] on div "Order details Collaborate Checklists 0/0 Tracking Linked Orders Timeline Profit…" at bounding box center [723, 541] width 769 height 1011
click at [220, 359] on div "Order details Collaborate Checklists 0/0 Tracking Linked Orders Timeline Profit…" at bounding box center [723, 523] width 1446 height 1047
